Goal: Navigation & Orientation: Find specific page/section

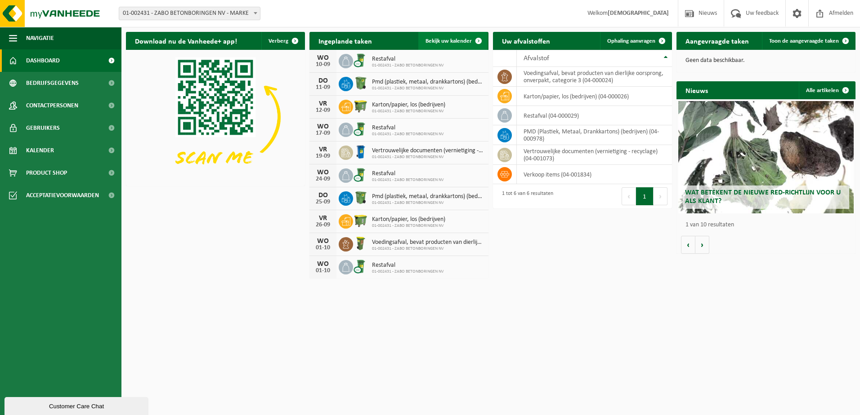
click at [453, 41] on span "Bekijk uw kalender" at bounding box center [448, 41] width 46 height 6
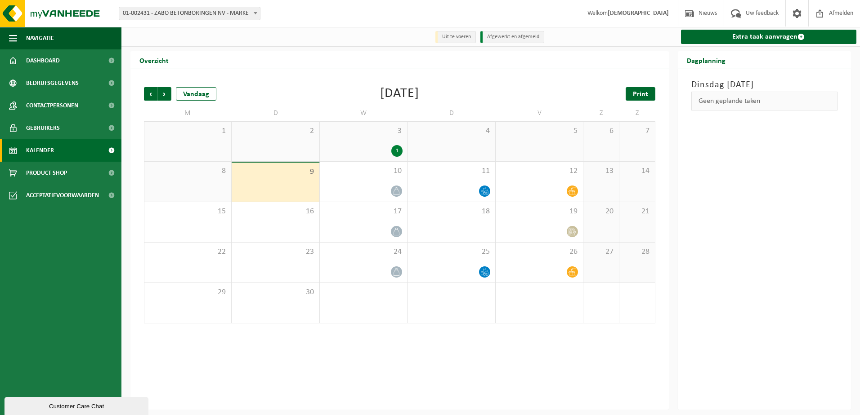
click at [643, 95] on span "Print" at bounding box center [640, 94] width 15 height 7
click at [110, 174] on span at bounding box center [111, 173] width 20 height 22
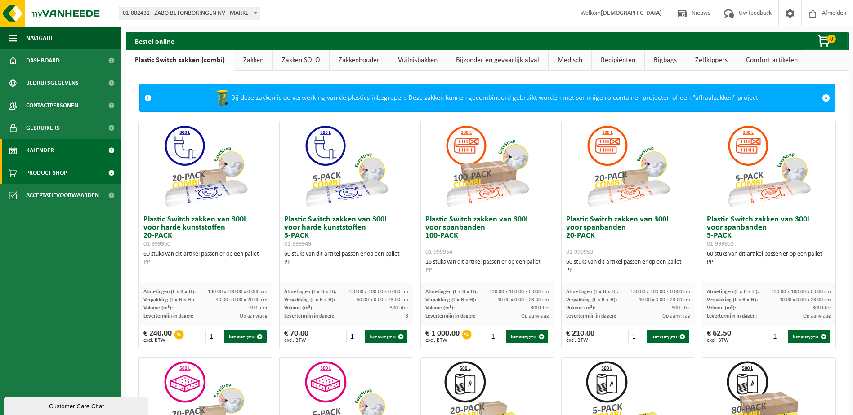
click at [40, 148] on span "Kalender" at bounding box center [40, 150] width 28 height 22
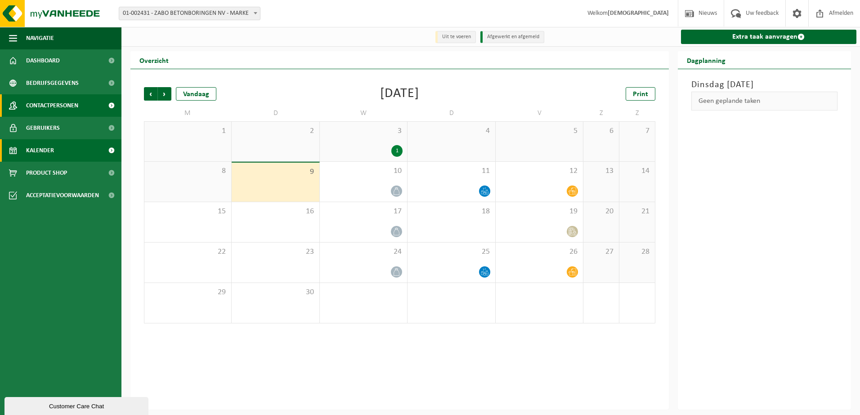
click at [58, 106] on span "Contactpersonen" at bounding box center [52, 105] width 52 height 22
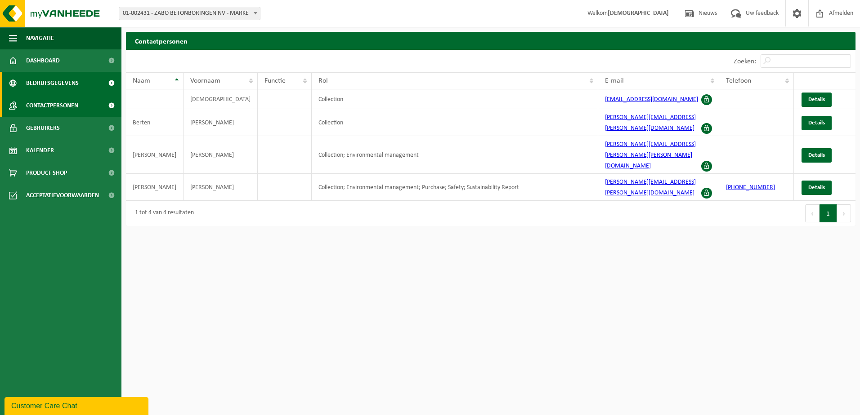
click at [67, 82] on span "Bedrijfsgegevens" at bounding box center [52, 83] width 53 height 22
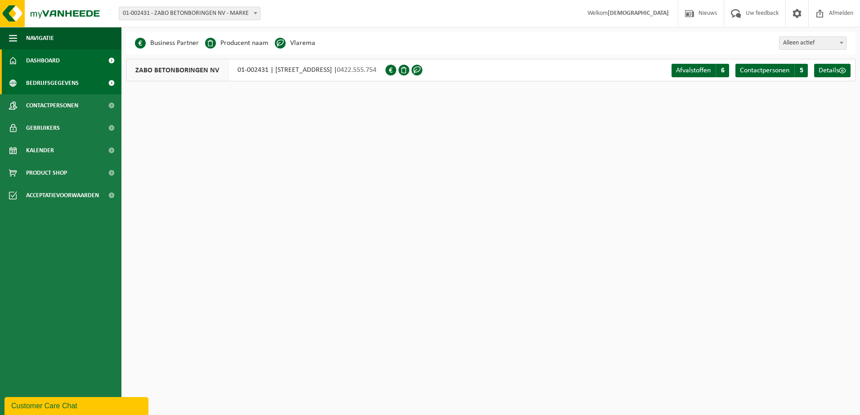
click at [50, 58] on span "Dashboard" at bounding box center [43, 60] width 34 height 22
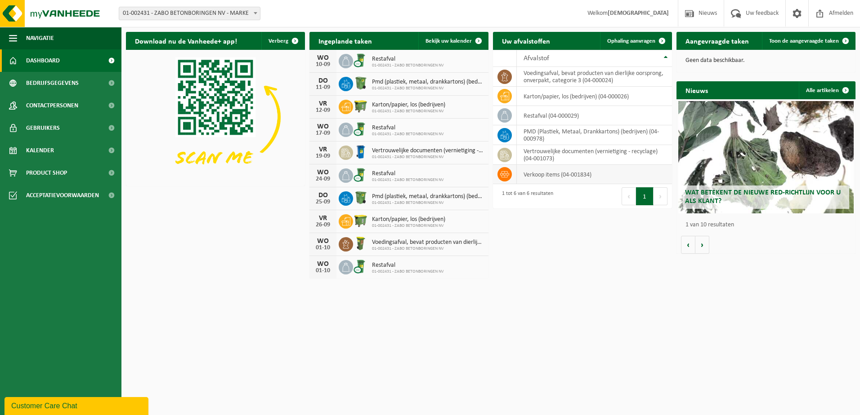
click at [508, 176] on icon at bounding box center [504, 174] width 9 height 9
click at [40, 151] on span "Kalender" at bounding box center [40, 150] width 28 height 22
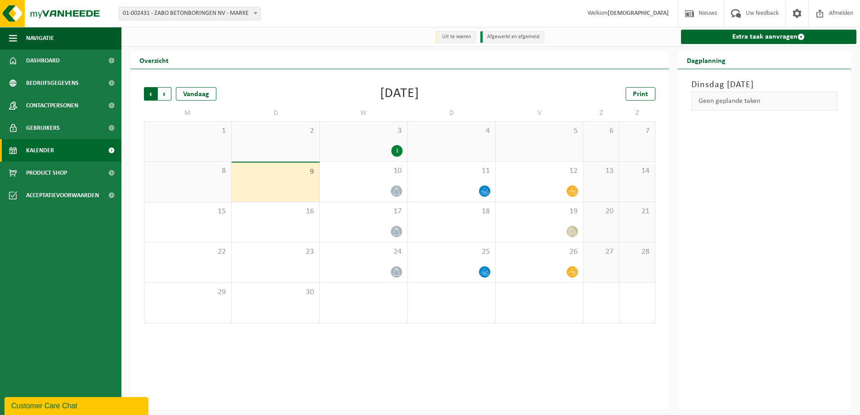
click at [165, 93] on span "Volgende" at bounding box center [164, 93] width 13 height 13
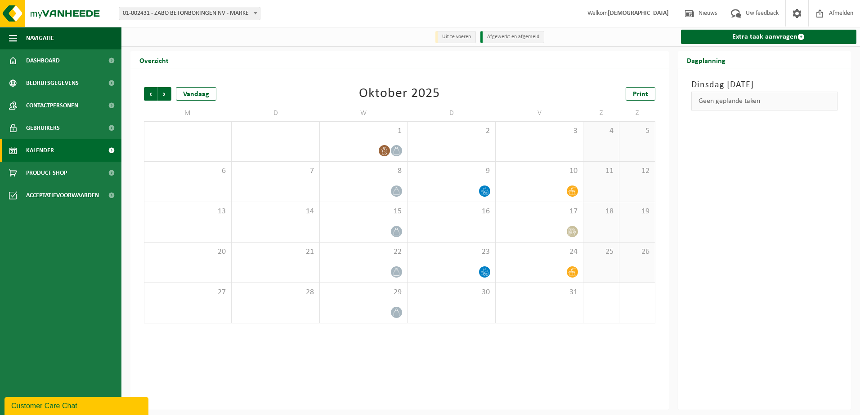
click at [165, 93] on span "Volgende" at bounding box center [164, 93] width 13 height 13
click at [151, 95] on span "Vorige" at bounding box center [150, 93] width 13 height 13
click at [166, 96] on span "Volgende" at bounding box center [164, 93] width 13 height 13
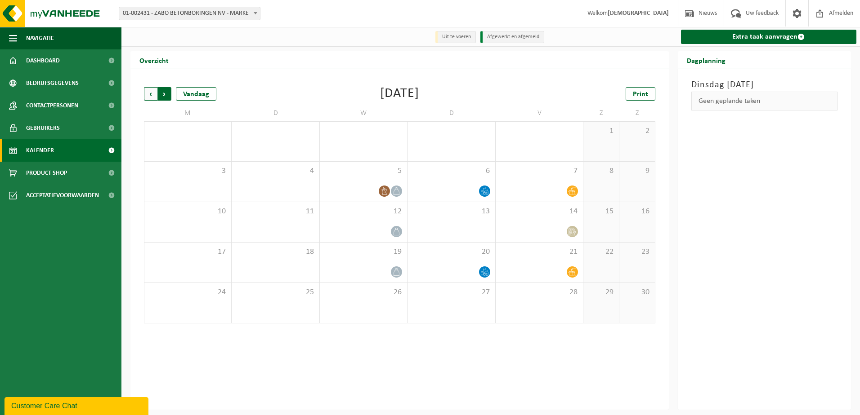
click at [150, 94] on span "Vorige" at bounding box center [150, 93] width 13 height 13
click at [151, 94] on span "Vorige" at bounding box center [150, 93] width 13 height 13
